Goal: Task Accomplishment & Management: Manage account settings

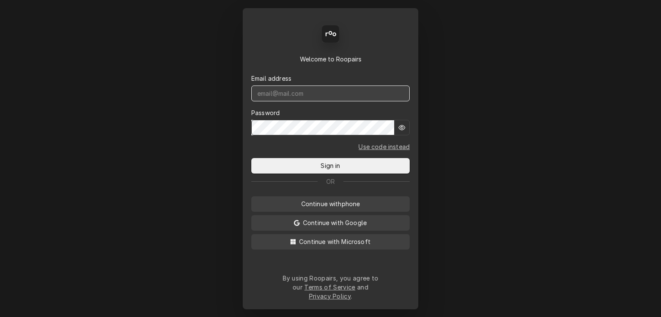
click at [289, 101] on input "Dynamic Content Wrapper" at bounding box center [330, 94] width 158 height 16
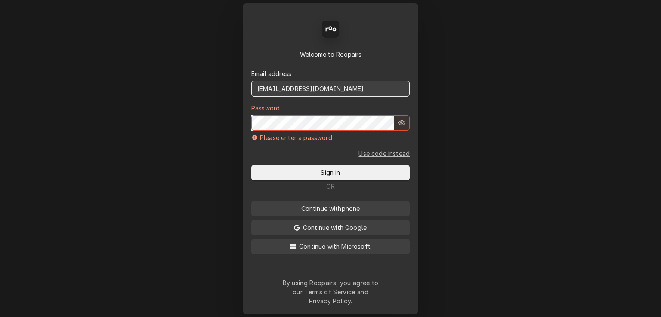
drag, startPoint x: 371, startPoint y: 102, endPoint x: 196, endPoint y: 93, distance: 175.3
click at [197, 92] on div "Back Enter code Welcome to Roopairs Email address blaire@bcpaservices.com Passw…" at bounding box center [330, 158] width 661 height 317
type input "service@cornerstoneequipmentrepair.com"
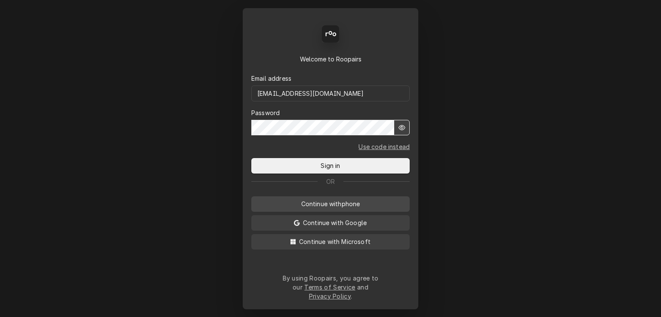
click at [251, 158] on button "Sign in" at bounding box center [330, 165] width 158 height 15
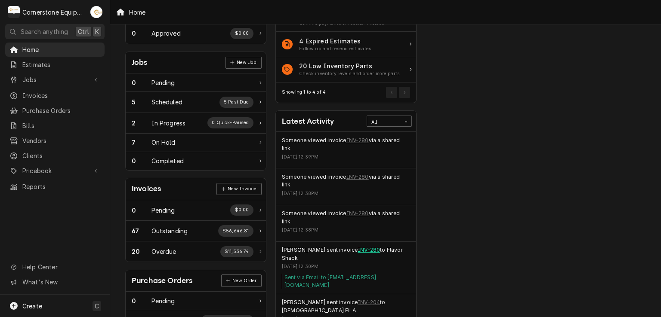
scroll to position [86, 0]
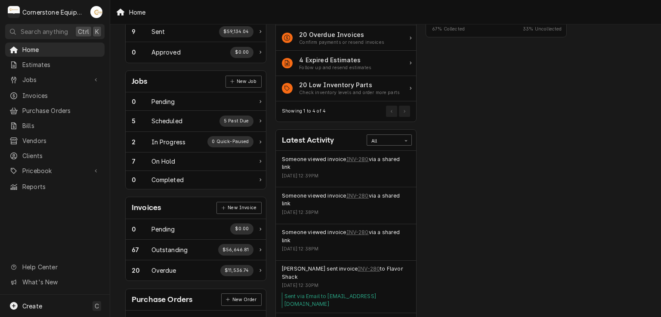
click at [178, 207] on div "Invoices New Invoice" at bounding box center [196, 208] width 140 height 22
click at [140, 210] on div "Invoices" at bounding box center [146, 208] width 29 height 12
click at [179, 251] on div "Outstanding" at bounding box center [169, 250] width 37 height 9
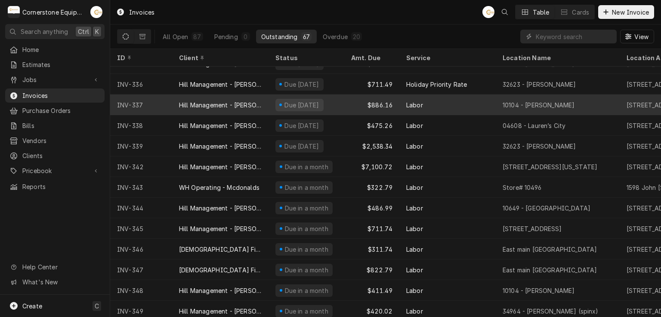
scroll to position [1138, 0]
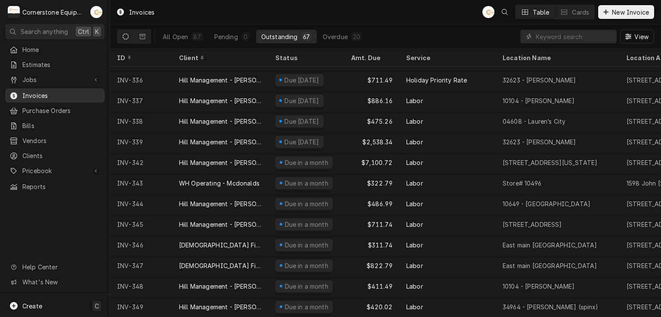
click at [43, 93] on span "Invoices" at bounding box center [61, 95] width 78 height 9
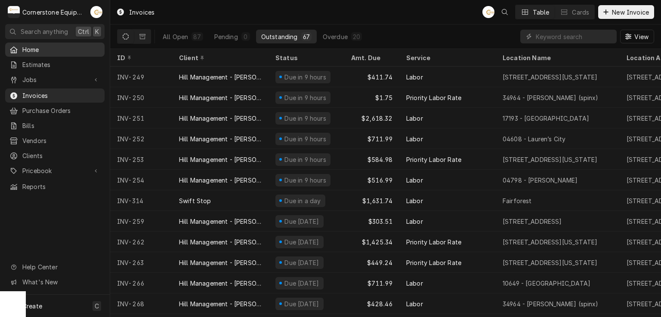
click at [38, 47] on span "Home" at bounding box center [61, 49] width 78 height 9
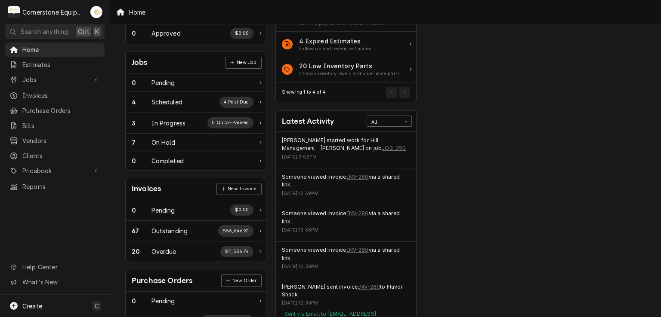
scroll to position [129, 0]
